Goal: Information Seeking & Learning: Learn about a topic

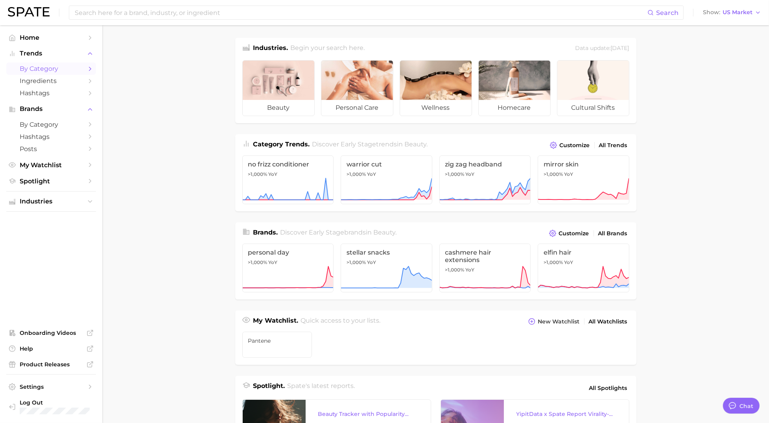
click at [67, 69] on span "by Category" at bounding box center [51, 68] width 63 height 7
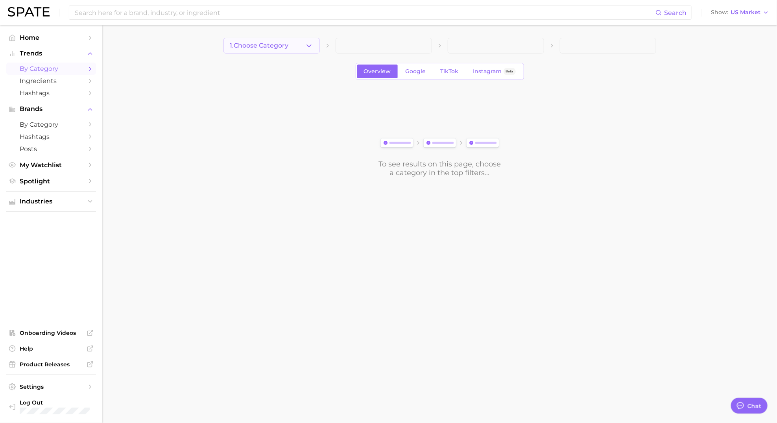
click at [276, 48] on span "1. Choose Category" at bounding box center [259, 45] width 59 height 7
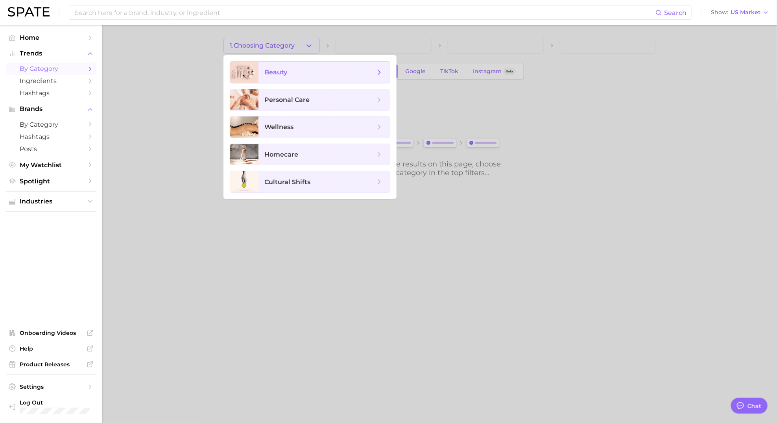
click at [271, 74] on span "beauty" at bounding box center [276, 71] width 23 height 7
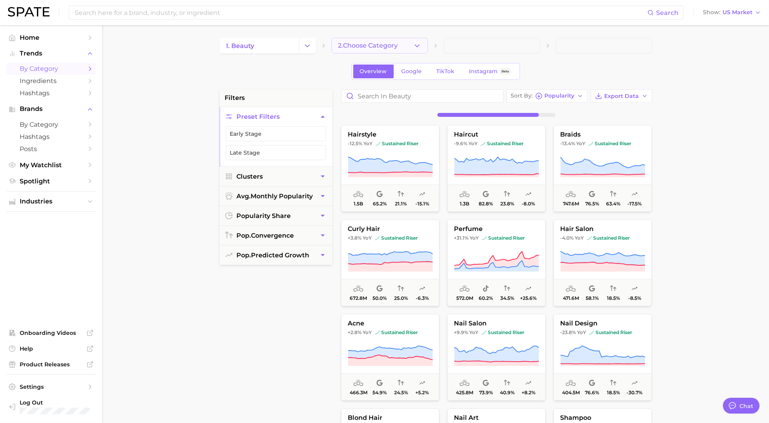
click at [421, 46] on button "2. Choose Category" at bounding box center [380, 46] width 96 height 16
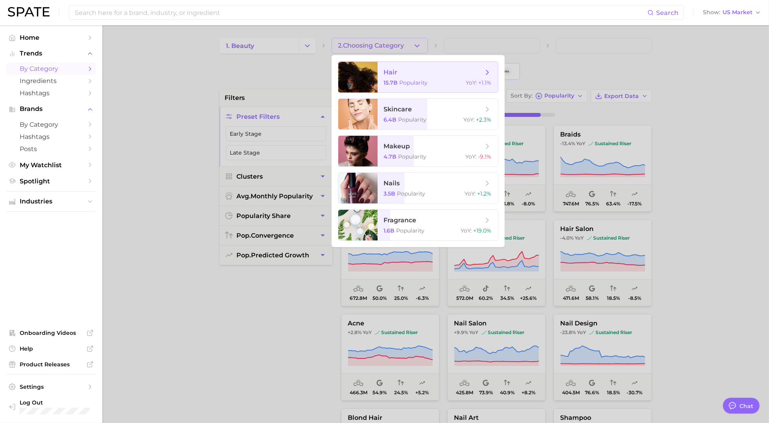
click at [402, 74] on span "hair" at bounding box center [433, 72] width 99 height 9
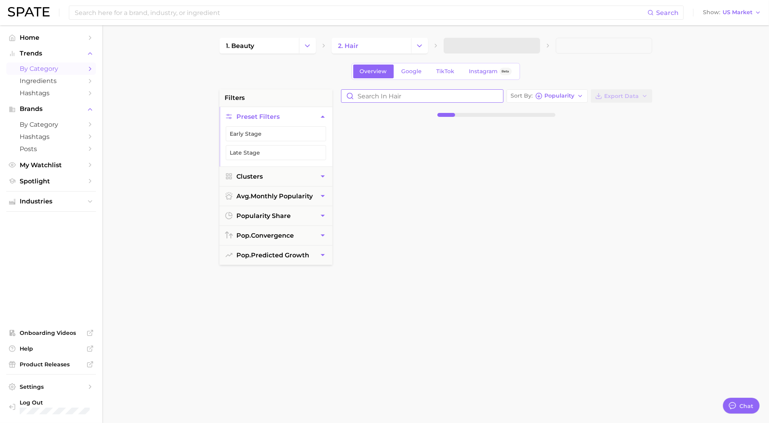
click at [382, 97] on input "Search in hair" at bounding box center [423, 96] width 162 height 13
type input "dry shampoo"
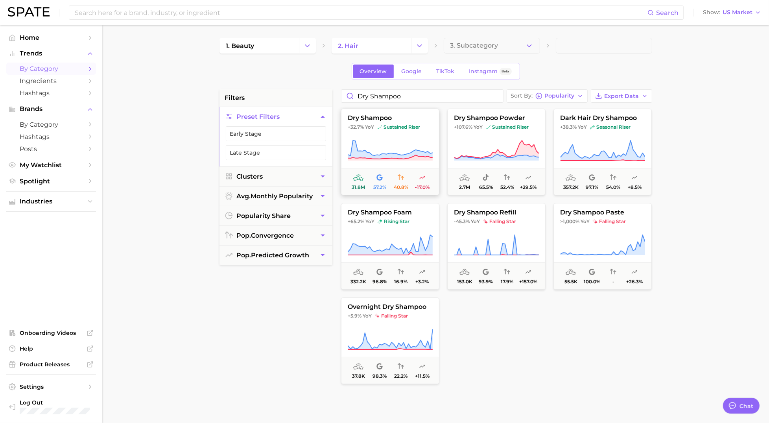
click at [374, 135] on button "dry shampoo +32.7% YoY sustained riser 31.8m 57.2% 40.8% -17.0%" at bounding box center [390, 152] width 98 height 87
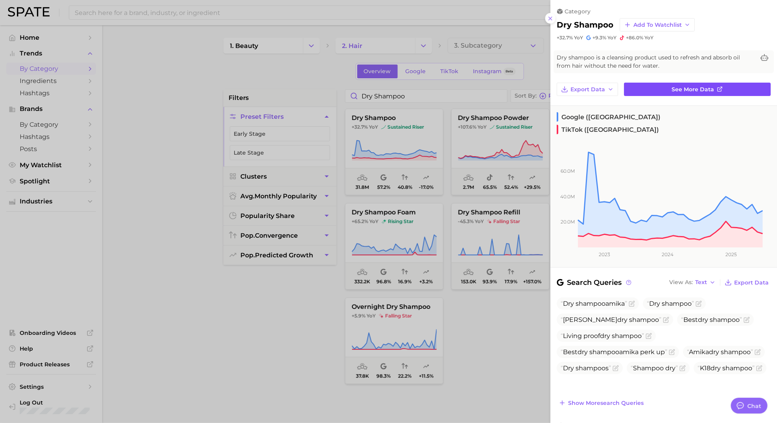
click at [698, 91] on span "See more data" at bounding box center [693, 89] width 42 height 7
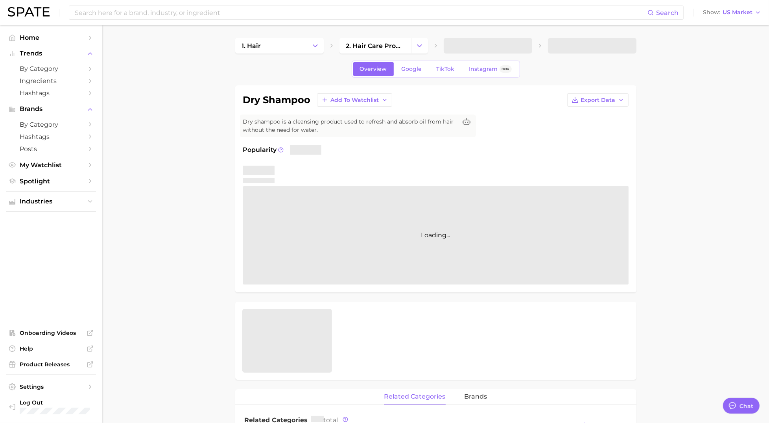
type textarea "x"
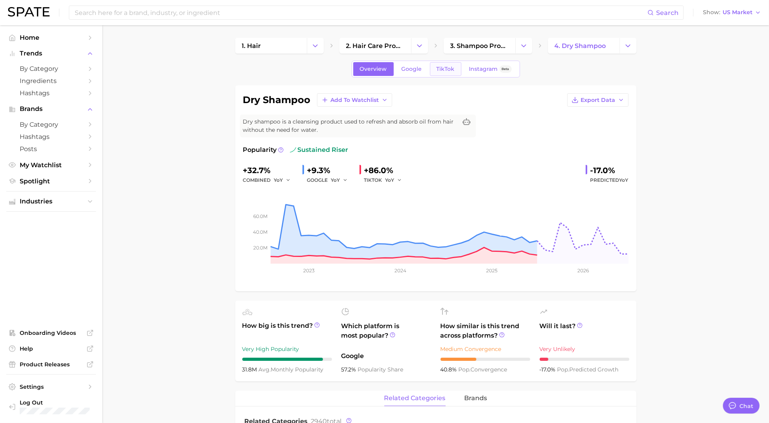
click at [437, 67] on span "TikTok" at bounding box center [446, 69] width 18 height 7
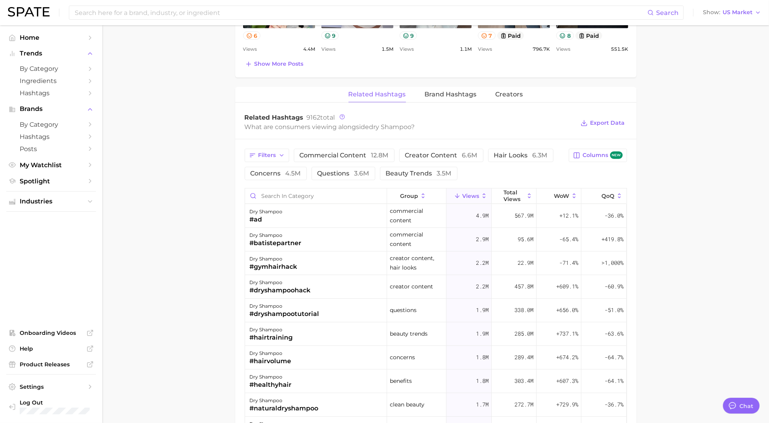
scroll to position [570, 0]
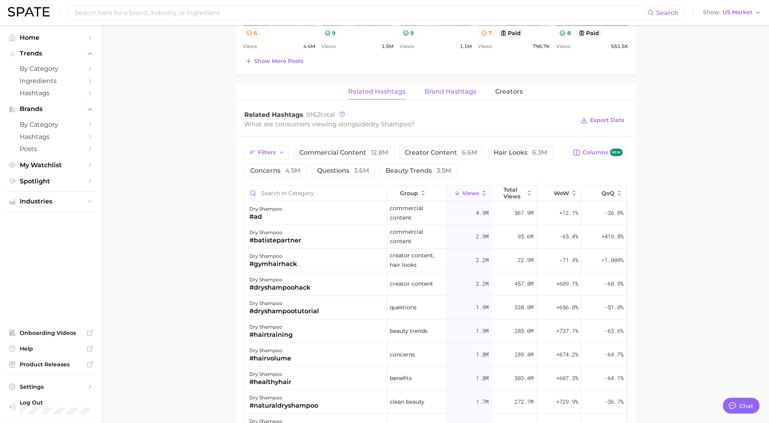
click at [450, 92] on span "Brand Hashtags" at bounding box center [451, 91] width 52 height 7
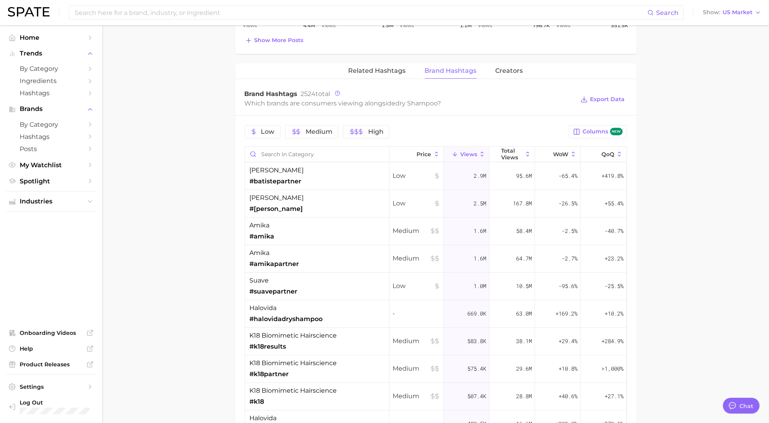
scroll to position [594, 0]
